Goal: Transaction & Acquisition: Purchase product/service

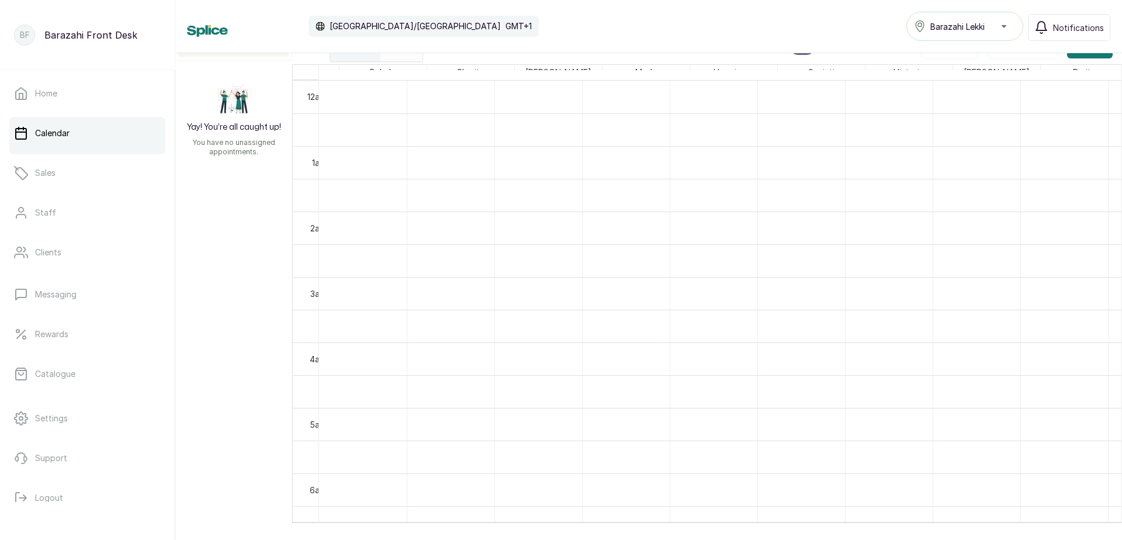
scroll to position [1, 331]
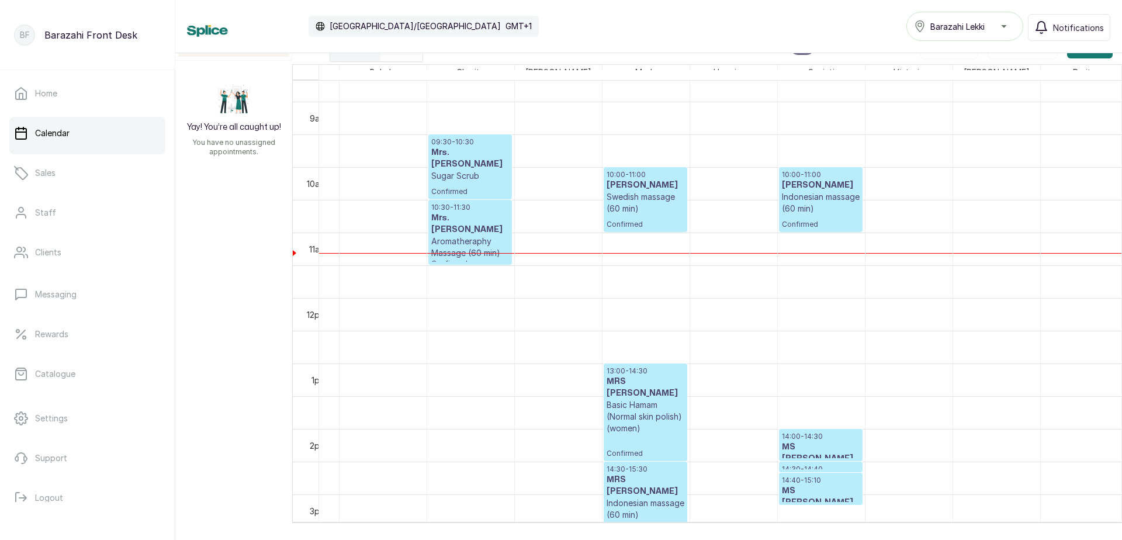
click at [811, 195] on p "Indonesian massage (60 min)" at bounding box center [821, 202] width 78 height 23
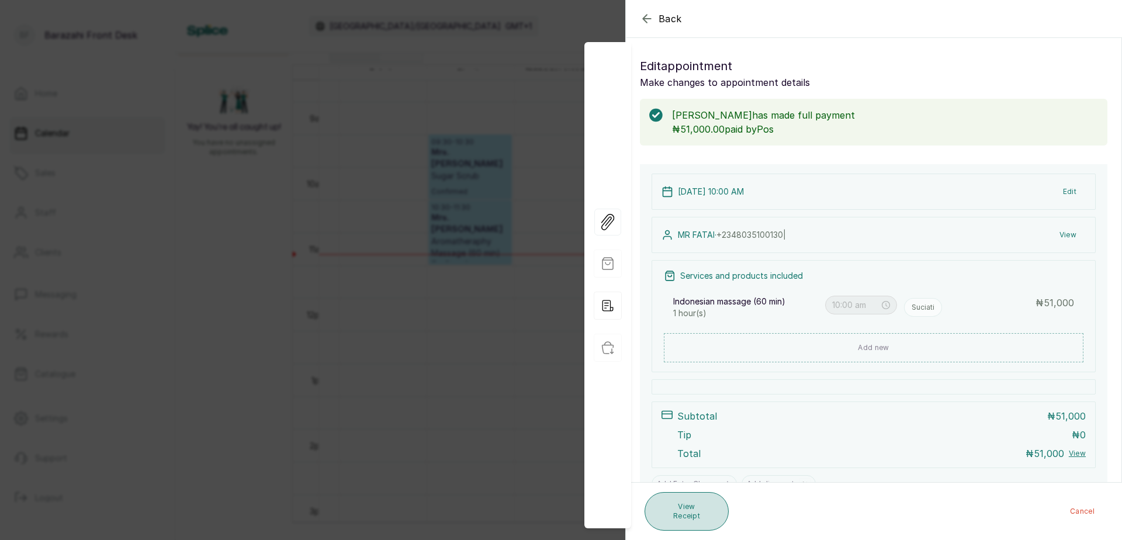
click at [685, 516] on button "View Receipt" at bounding box center [687, 511] width 84 height 39
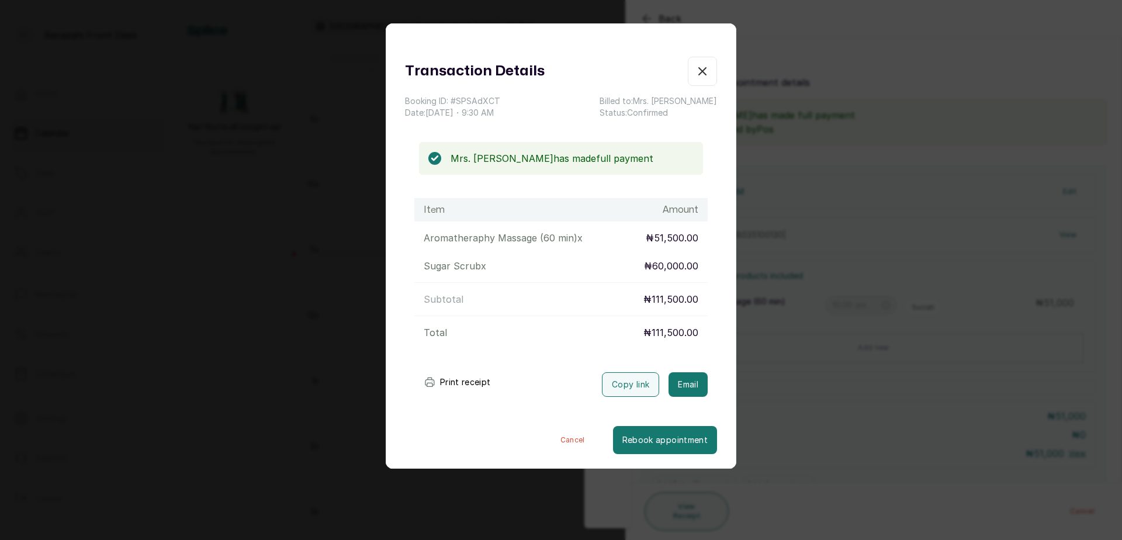
click at [443, 385] on button "Print receipt" at bounding box center [457, 382] width 86 height 23
click at [688, 72] on button "Show no-show/cancelled" at bounding box center [702, 71] width 29 height 29
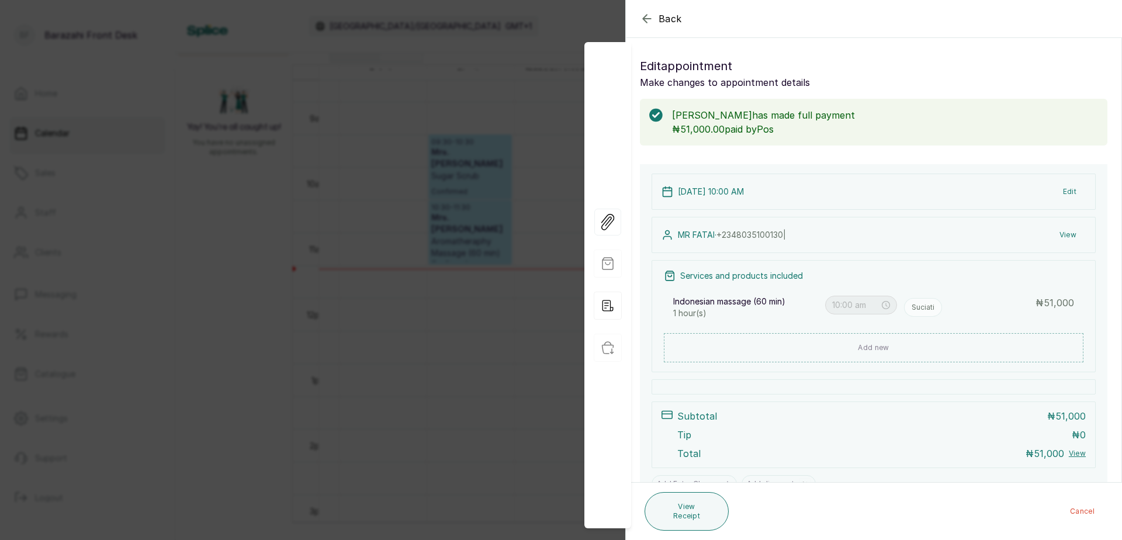
click at [669, 23] on span "Back" at bounding box center [670, 19] width 23 height 14
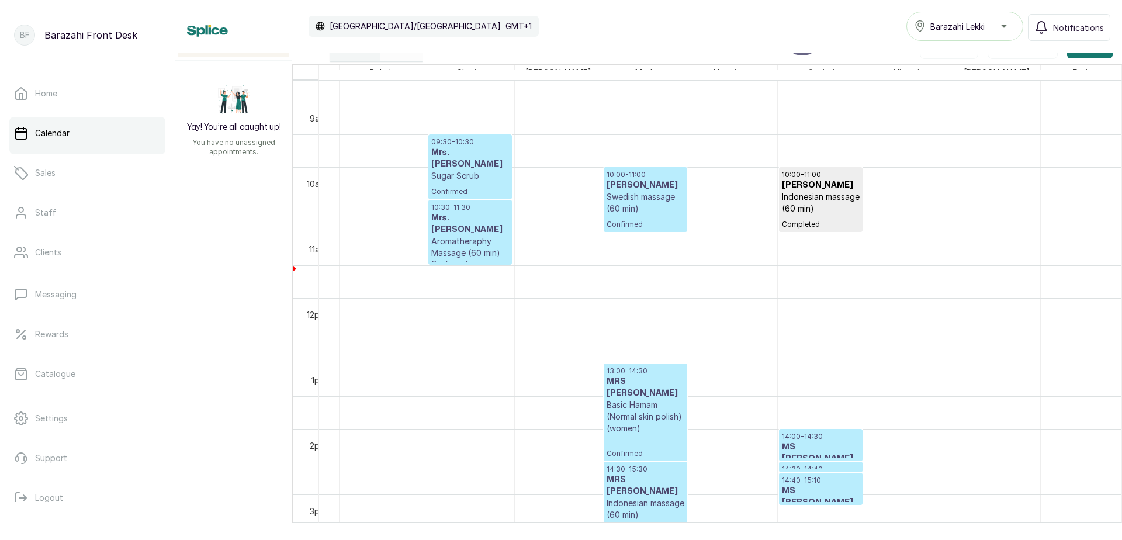
click at [628, 203] on p "Swedish massage (60 min)" at bounding box center [646, 202] width 78 height 23
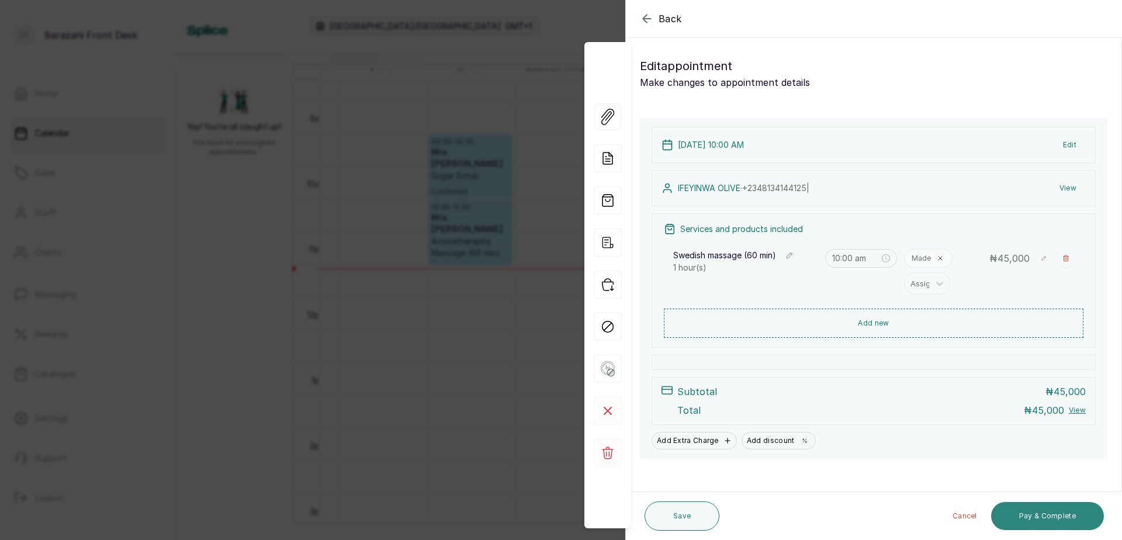
click at [1041, 513] on button "Pay & Complete" at bounding box center [1047, 516] width 113 height 28
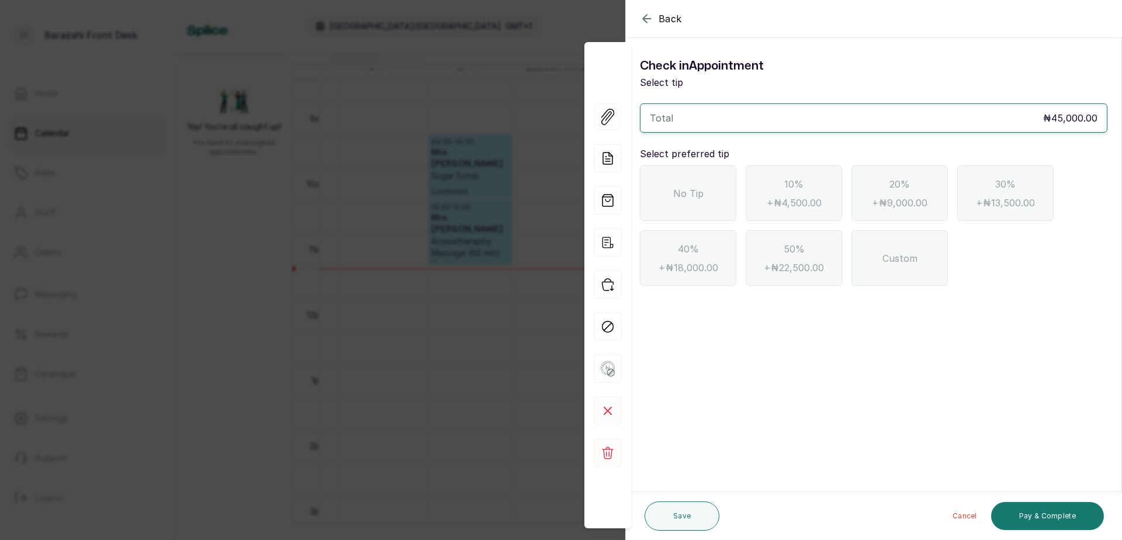
click at [715, 197] on div "No Tip" at bounding box center [688, 193] width 96 height 56
click at [1025, 521] on button "Pay & Complete" at bounding box center [1047, 516] width 113 height 28
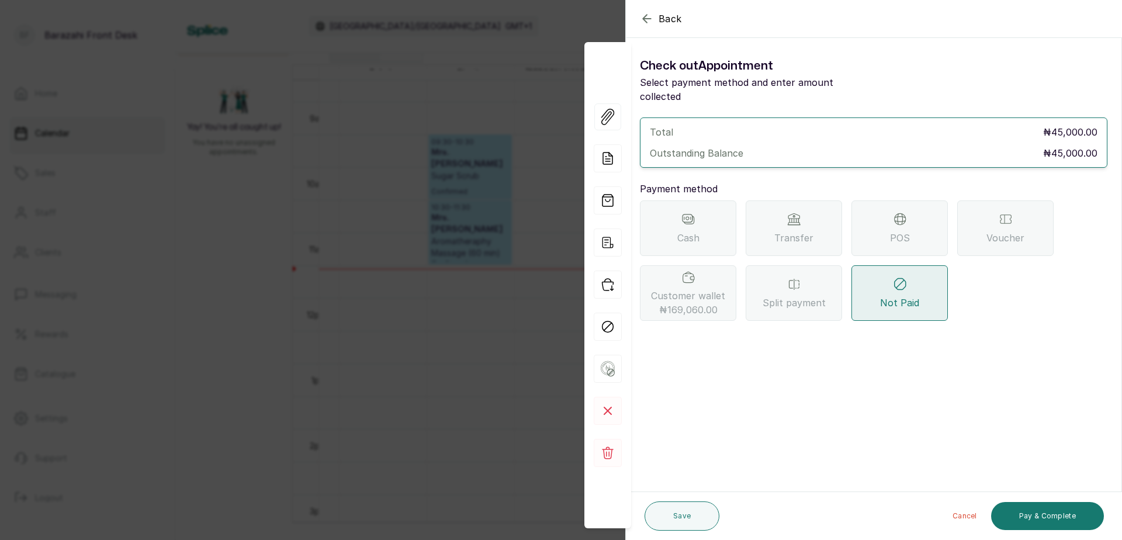
click at [703, 303] on span "₦169,060.00" at bounding box center [688, 310] width 58 height 14
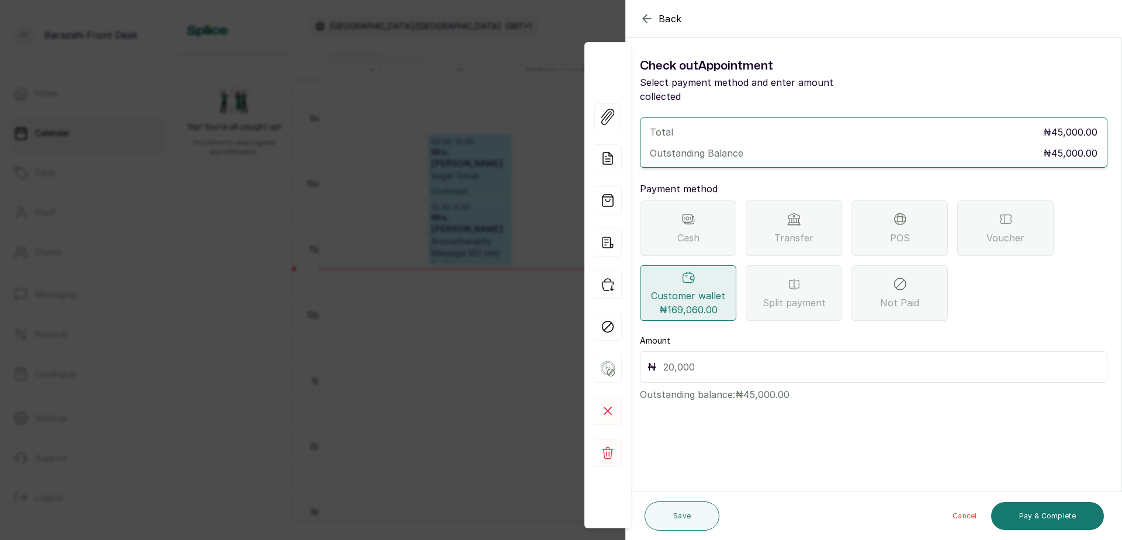
click at [807, 351] on div "₦" at bounding box center [874, 367] width 468 height 32
click at [682, 359] on input "text" at bounding box center [881, 367] width 437 height 16
type input "45,000"
click at [1066, 519] on button "Pay & Complete" at bounding box center [1047, 516] width 113 height 28
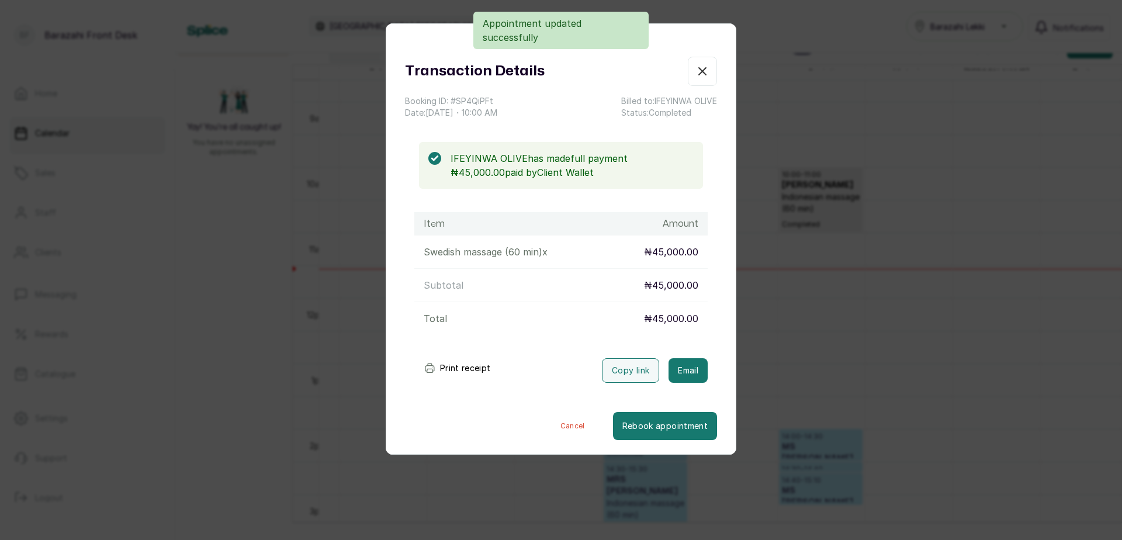
click at [469, 365] on button "Print receipt" at bounding box center [457, 368] width 86 height 23
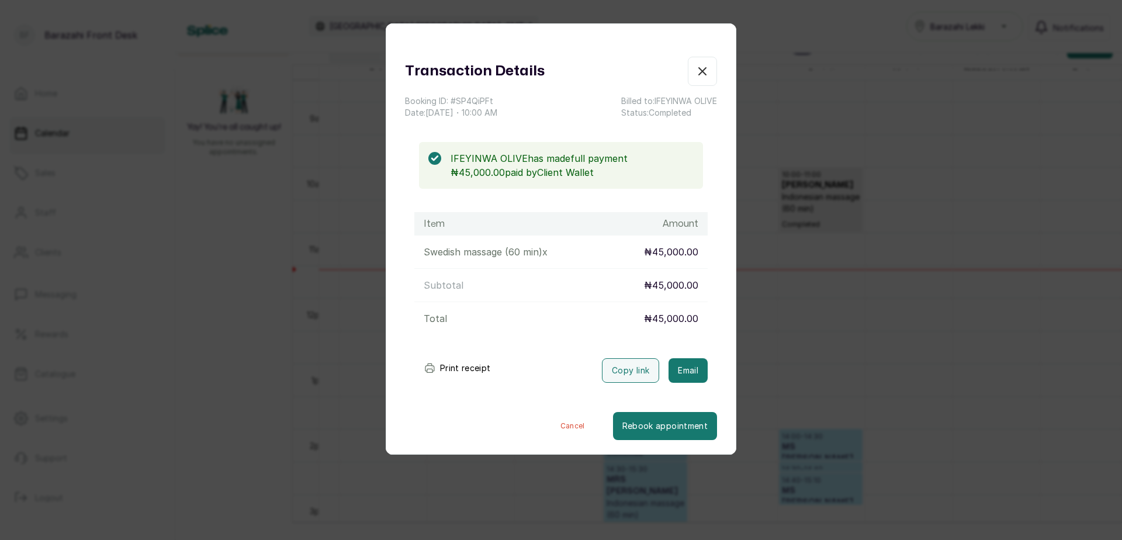
click at [698, 70] on icon "button" at bounding box center [703, 71] width 14 height 14
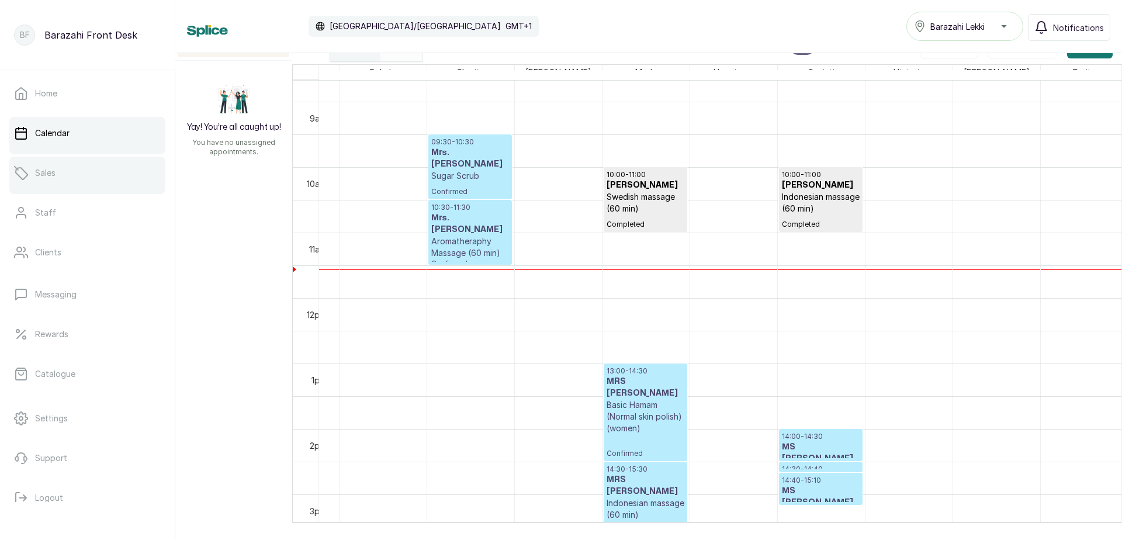
click at [78, 173] on link "Sales" at bounding box center [87, 173] width 156 height 33
